Goal: Check status

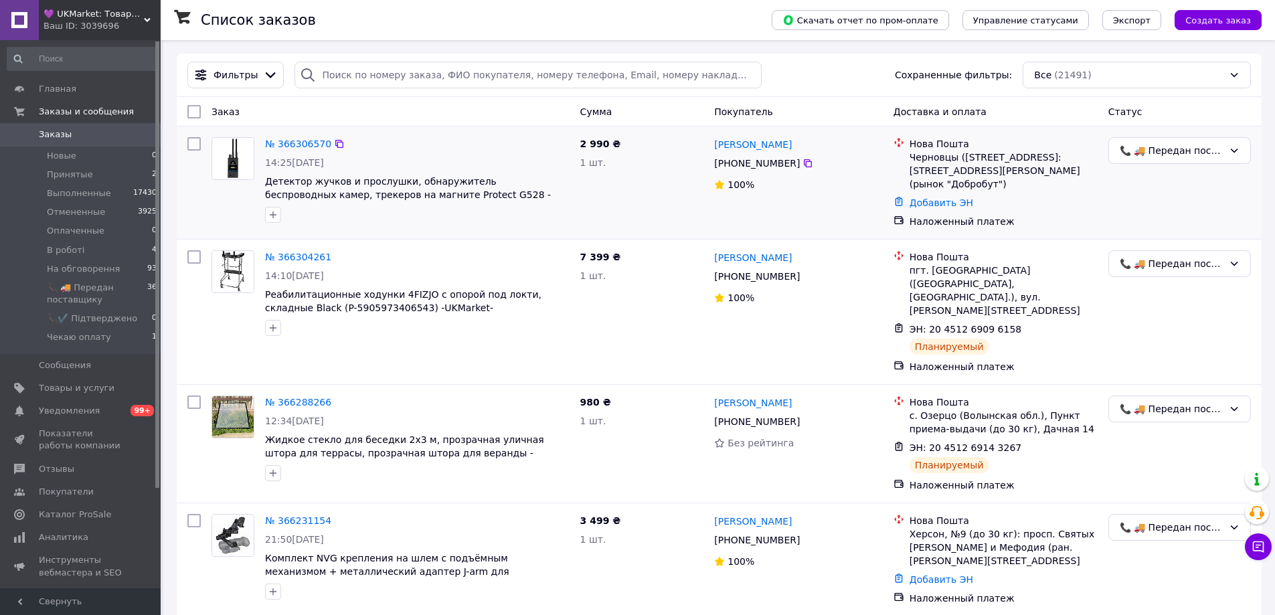
click at [665, 195] on div "2 990 ₴ 1 шт." at bounding box center [642, 183] width 135 height 102
